Goal: Check status: Check status

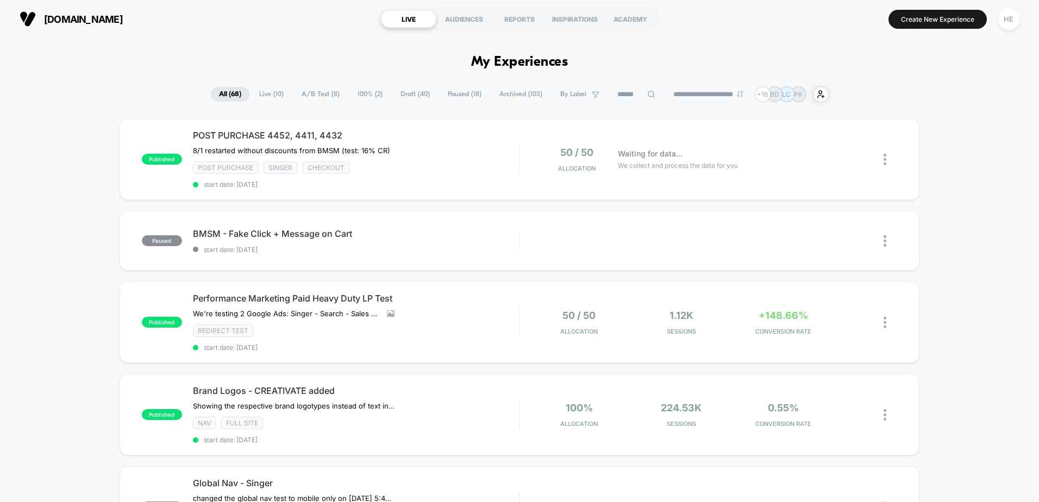
click at [294, 97] on span "A/B Test ( 8 )" at bounding box center [321, 94] width 54 height 15
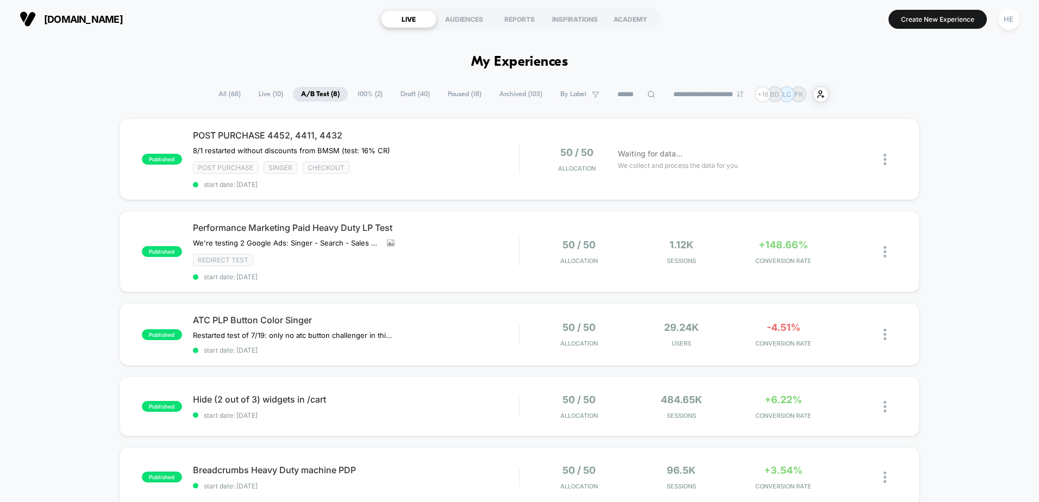
click at [440, 93] on span "Paused ( 18 )" at bounding box center [465, 94] width 50 height 15
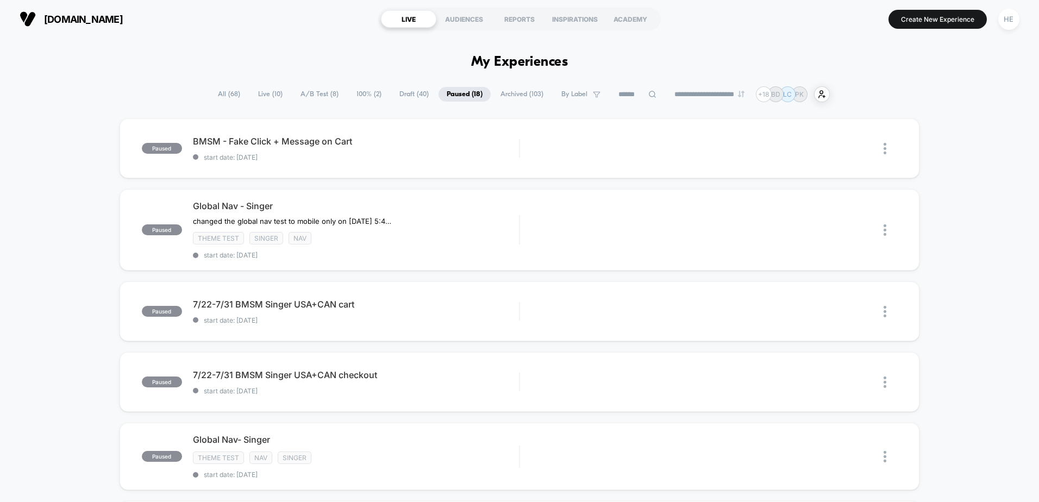
click at [254, 95] on span "Live ( 10 )" at bounding box center [270, 94] width 41 height 15
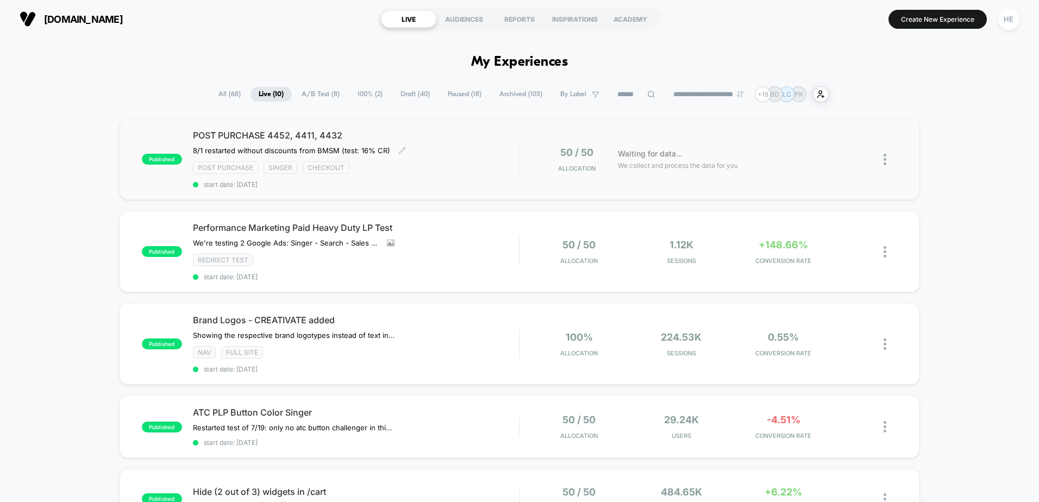
click at [462, 145] on div "POST PURCHASE 4452, 4411, 4432 8/1 restarted without discounts from BMSM (test:…" at bounding box center [356, 159] width 326 height 59
